Goal: Task Accomplishment & Management: Use online tool/utility

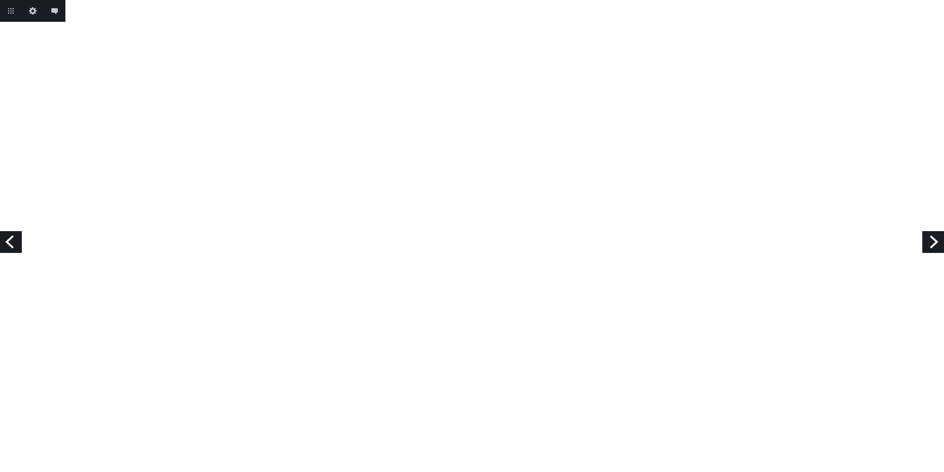
scroll to position [1090, 0]
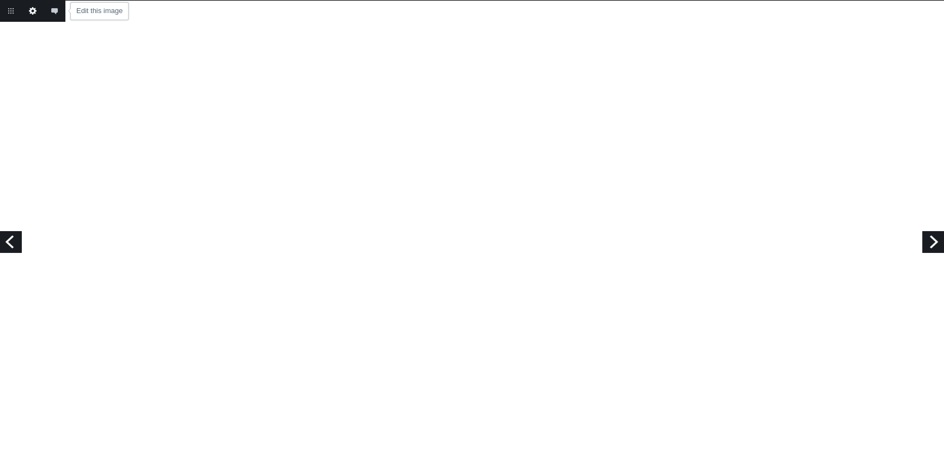
click at [32, 15] on link "Edit this image" at bounding box center [33, 11] width 22 height 22
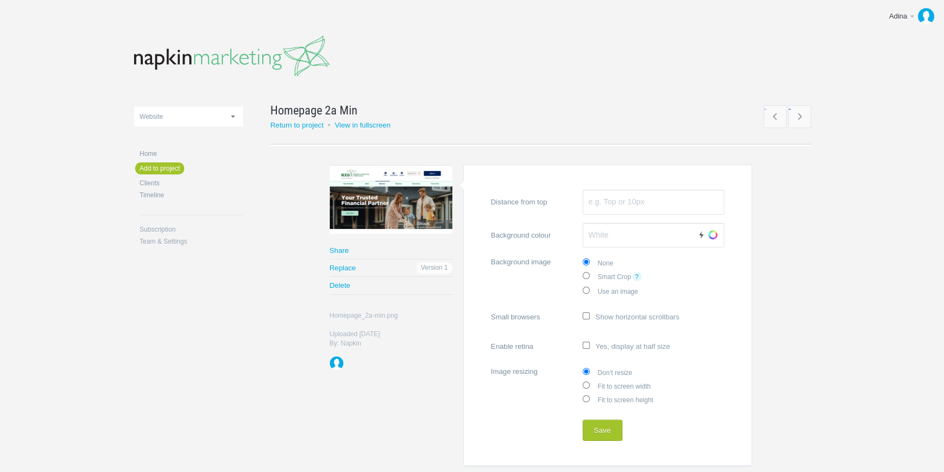
click at [615, 385] on label "Fit to screen width" at bounding box center [654, 386] width 142 height 14
click at [590, 385] on input "Fit to screen width" at bounding box center [586, 384] width 7 height 7
radio input "true"
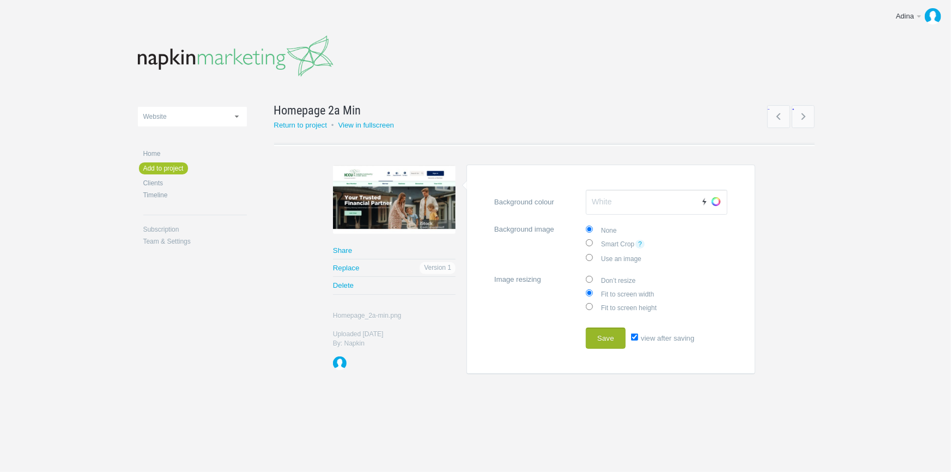
click at [604, 339] on button "Save" at bounding box center [606, 338] width 40 height 22
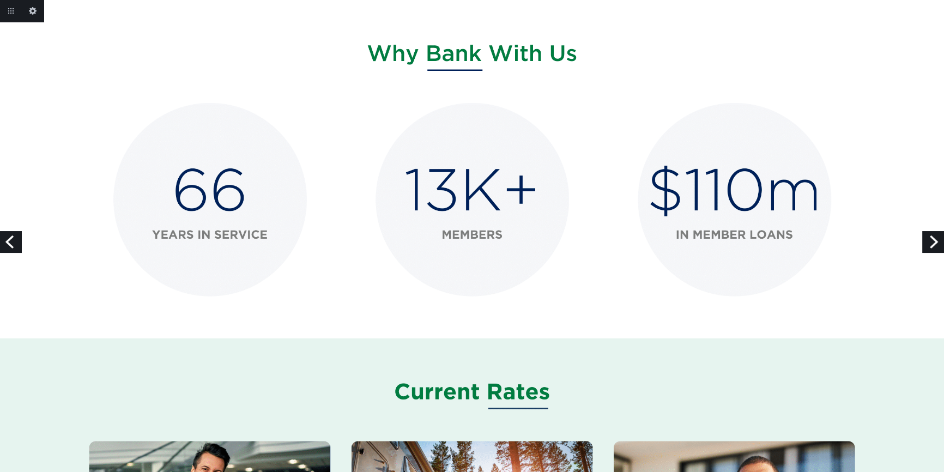
scroll to position [743, 0]
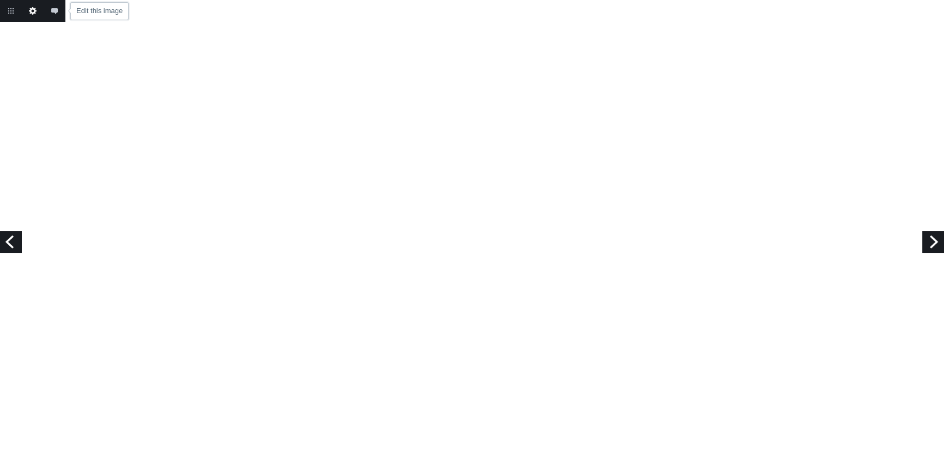
click at [33, 13] on link "Edit this image" at bounding box center [33, 11] width 22 height 22
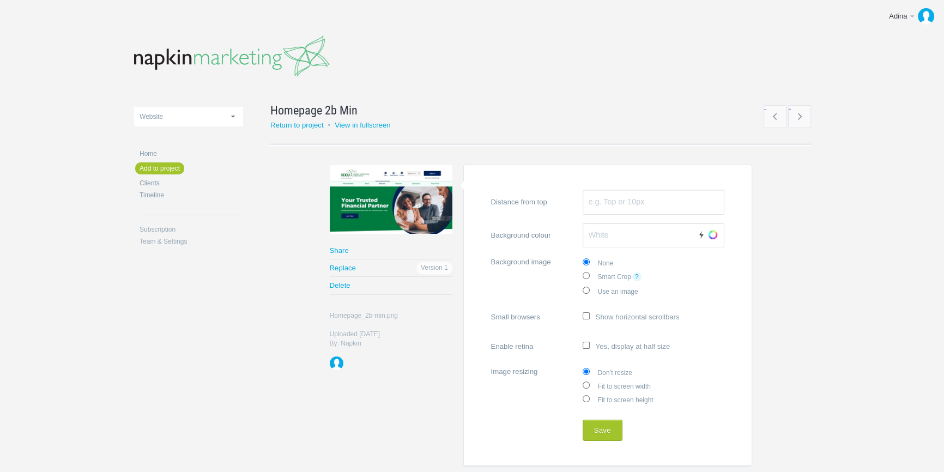
click at [614, 386] on label "Fit to screen width" at bounding box center [654, 386] width 142 height 14
click at [590, 386] on input "Fit to screen width" at bounding box center [586, 384] width 7 height 7
radio input "true"
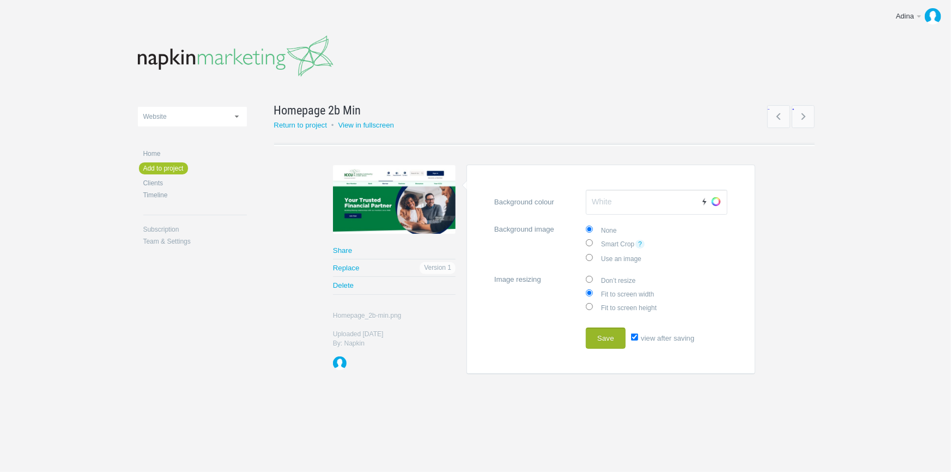
click at [595, 333] on button "Save" at bounding box center [606, 338] width 40 height 22
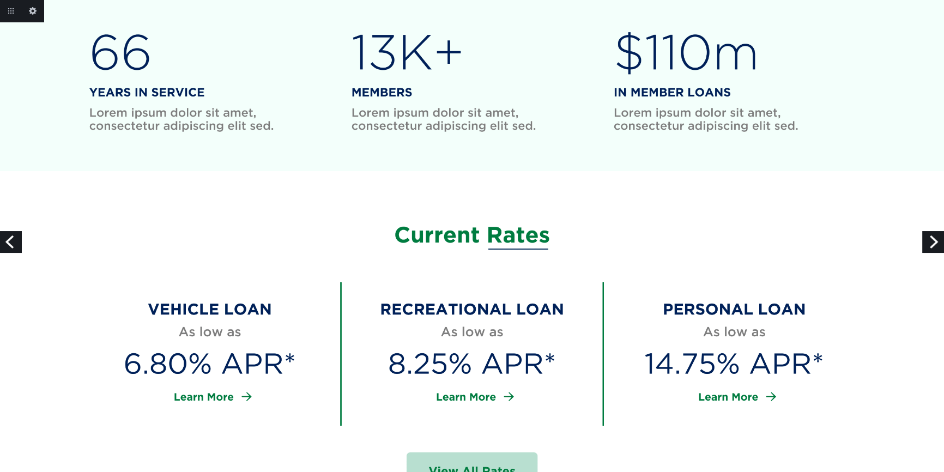
scroll to position [991, 0]
